Goal: Information Seeking & Learning: Learn about a topic

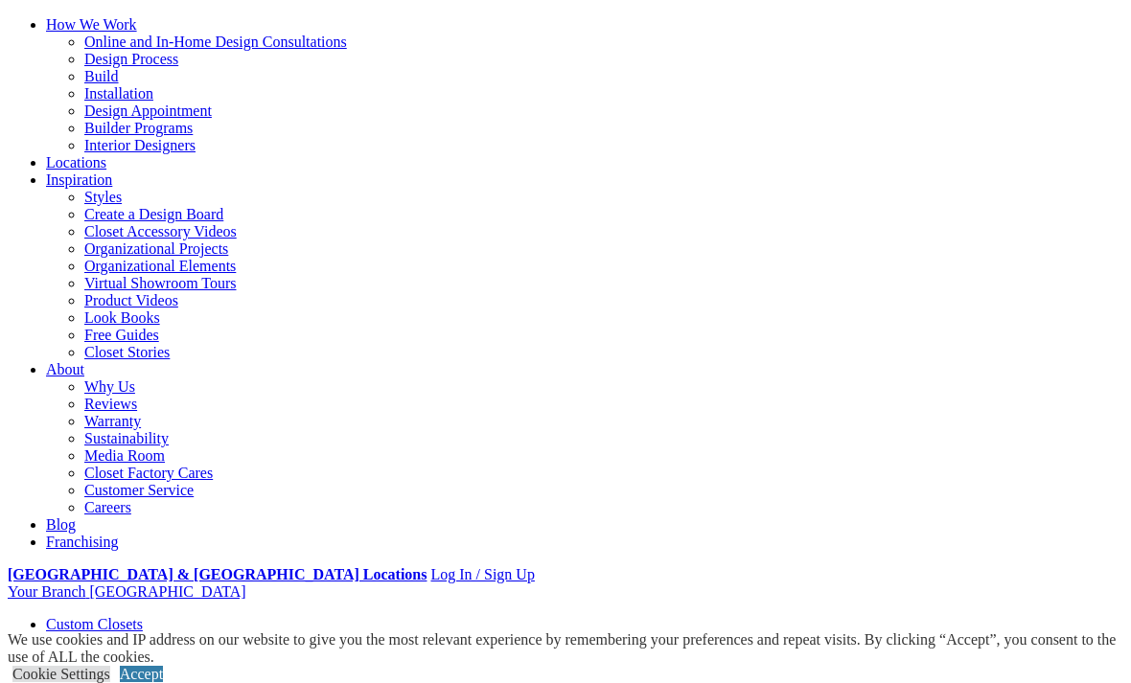
scroll to position [171, 0]
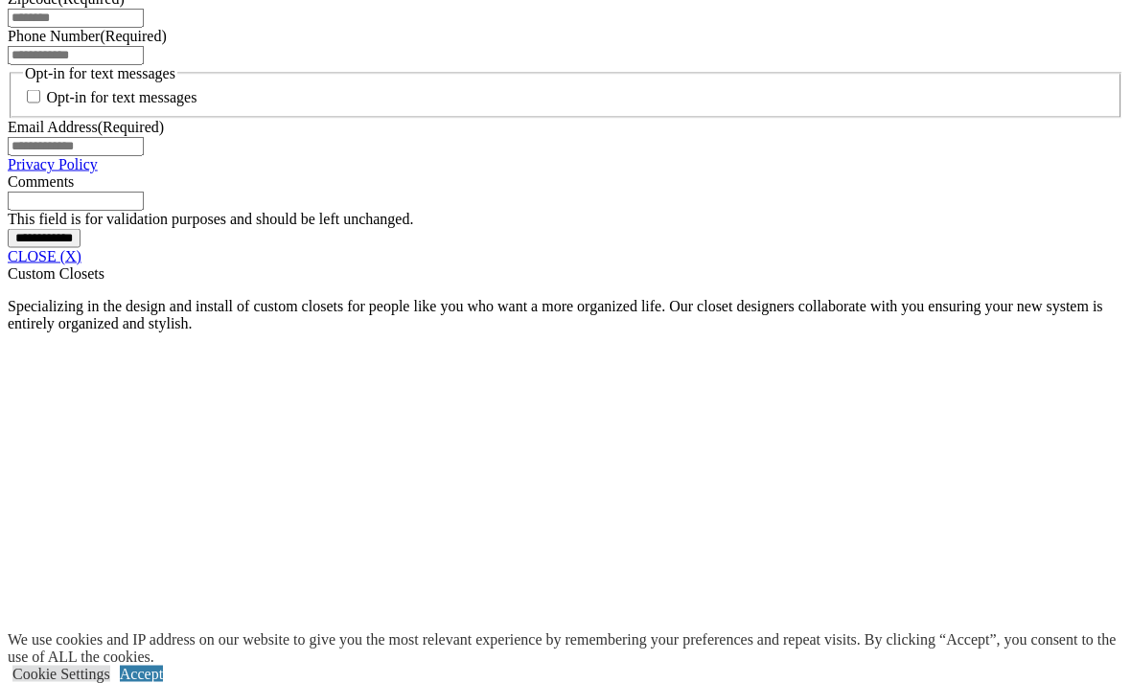
scroll to position [1511, 0]
click at [81, 265] on link "CLOSE (X)" at bounding box center [45, 257] width 74 height 16
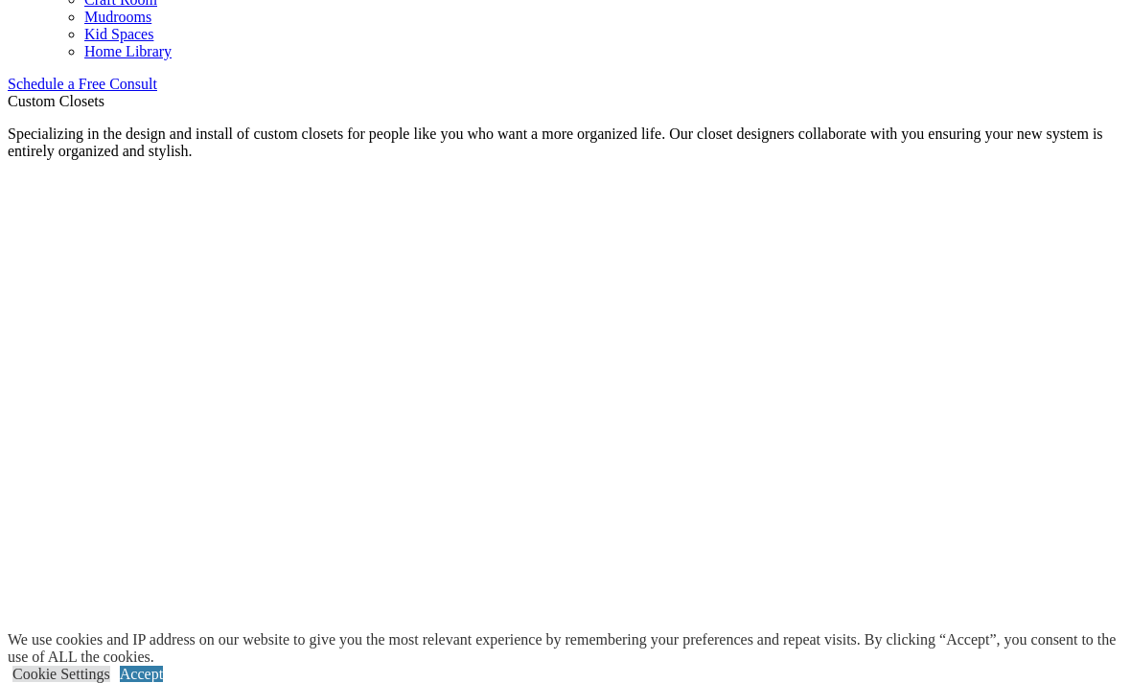
scroll to position [1215, 0]
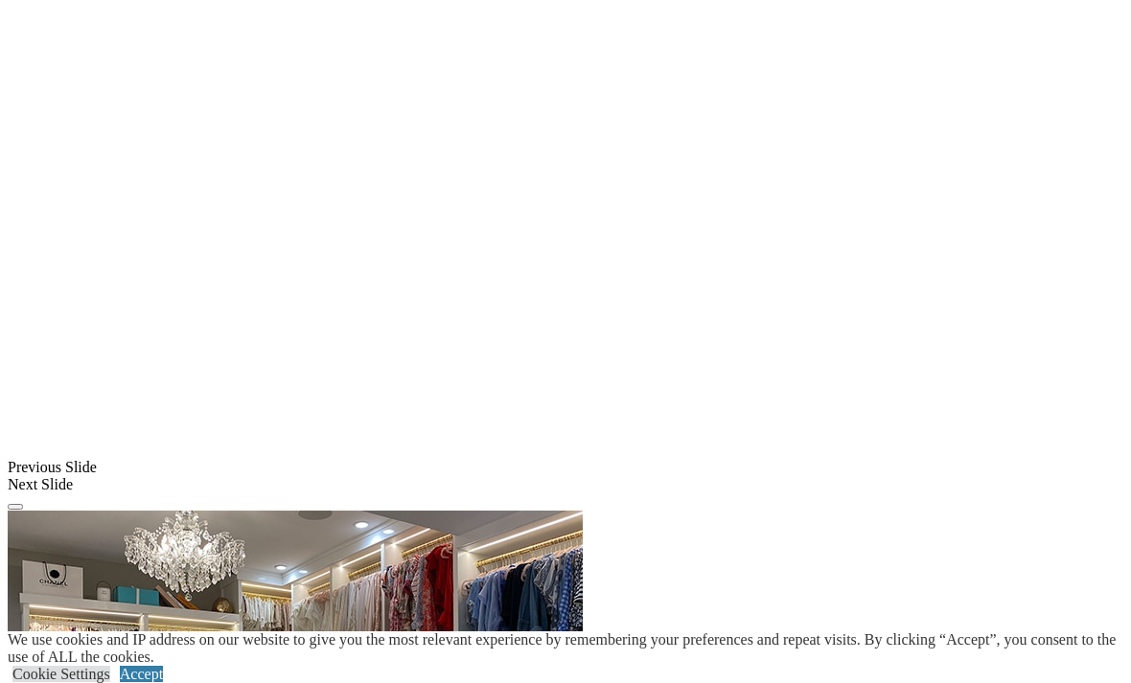
scroll to position [1424, 0]
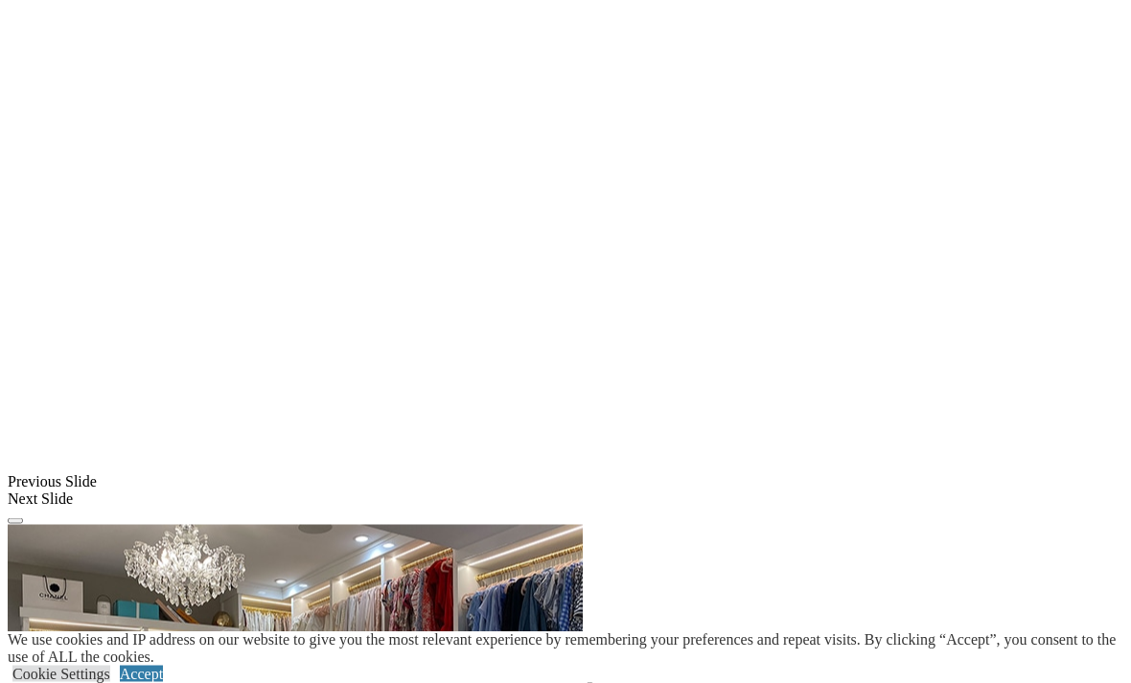
scroll to position [1406, 0]
